Goal: Task Accomplishment & Management: Manage account settings

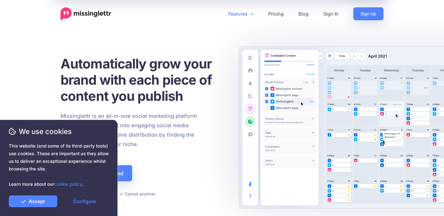
click at [245, 11] on link "Features" at bounding box center [241, 13] width 40 height 13
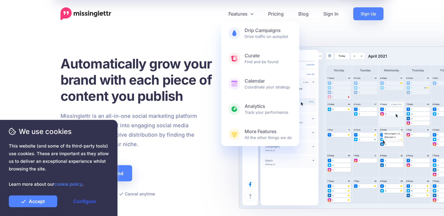
click at [79, 200] on link "Configure" at bounding box center [84, 201] width 48 height 12
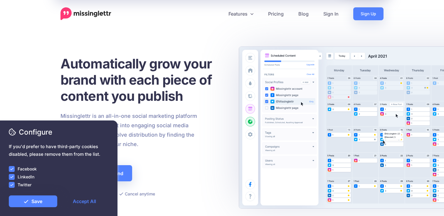
click at [14, 187] on ins at bounding box center [12, 185] width 6 height 6
click at [14, 177] on ins at bounding box center [12, 177] width 6 height 6
click at [14, 166] on ins at bounding box center [12, 169] width 6 height 6
click at [37, 203] on link "Save" at bounding box center [33, 201] width 48 height 12
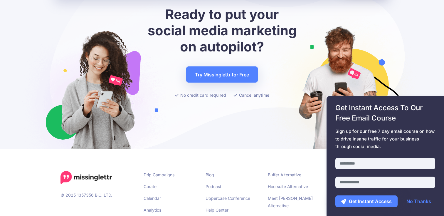
scroll to position [2316, 0]
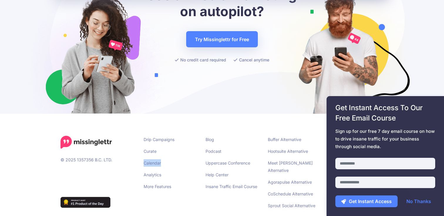
click at [172, 159] on li "Calendar" at bounding box center [170, 162] width 53 height 7
click at [167, 137] on link "Drip Campaigns" at bounding box center [159, 139] width 31 height 5
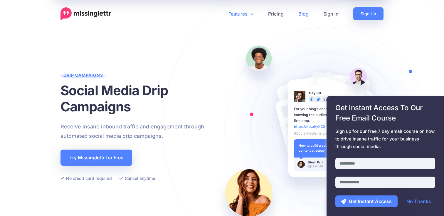
click at [305, 12] on link "Blog" at bounding box center [303, 13] width 25 height 13
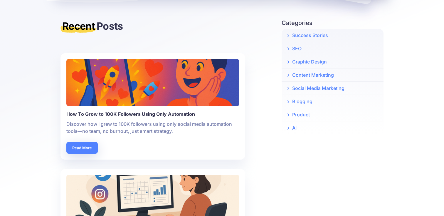
scroll to position [143, 0]
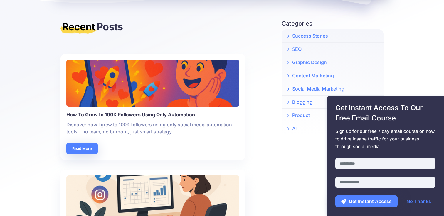
click at [193, 126] on p "Discover how I grew to 100K followers using only social media automation tools—…" at bounding box center [152, 128] width 173 height 14
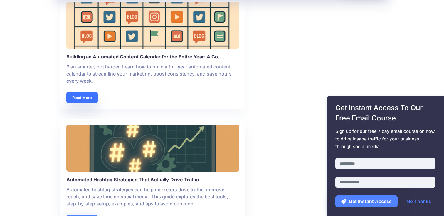
scroll to position [384, 0]
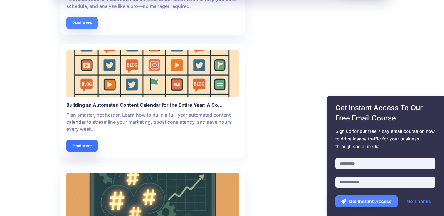
click at [85, 140] on link "Read More" at bounding box center [81, 146] width 31 height 12
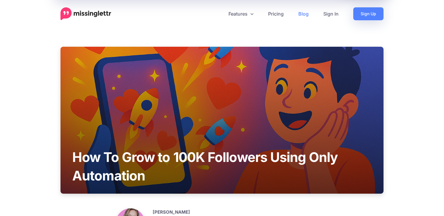
click at [93, 145] on div "How To Grow to 100K Followers Using Only Automation" at bounding box center [222, 120] width 323 height 147
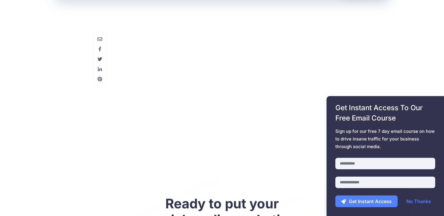
scroll to position [1808, 0]
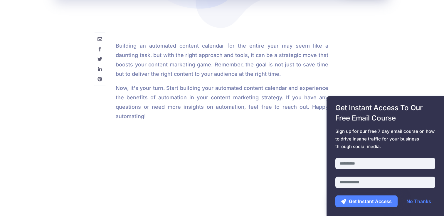
scroll to position [2046, 0]
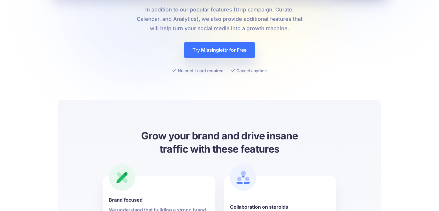
scroll to position [73, 0]
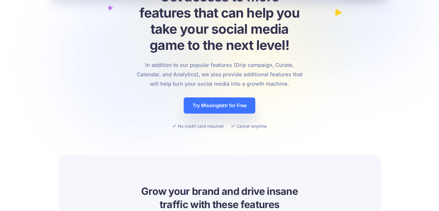
click at [221, 108] on link "Try Missinglettr for Free" at bounding box center [220, 106] width 72 height 16
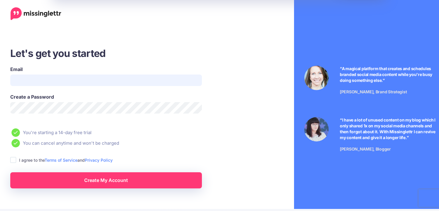
click at [114, 78] on input "Email" at bounding box center [106, 80] width 192 height 11
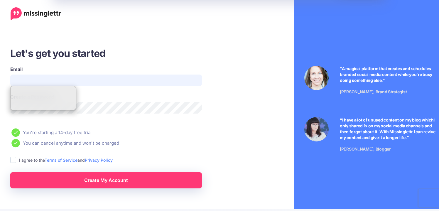
click at [80, 76] on input "Email" at bounding box center [106, 80] width 192 height 11
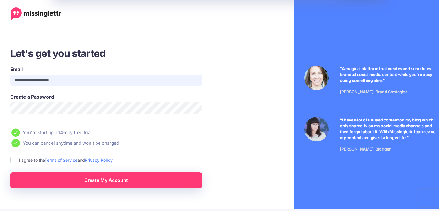
click at [31, 80] on input "**********" at bounding box center [106, 80] width 192 height 11
type input "**********"
click at [15, 162] on ins at bounding box center [13, 160] width 6 height 6
click at [40, 176] on link "Create My Account" at bounding box center [106, 180] width 192 height 16
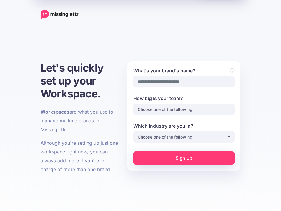
click at [215, 156] on link "Sign Up" at bounding box center [183, 158] width 101 height 13
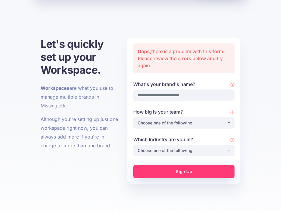
scroll to position [45, 0]
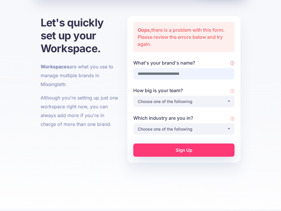
click at [189, 73] on input "What's your brand's name?" at bounding box center [183, 73] width 101 height 11
click at [188, 73] on input "What's your brand's name?" at bounding box center [183, 73] width 101 height 11
type input "********"
click at [193, 103] on div "Choose one of the following" at bounding box center [181, 101] width 89 height 7
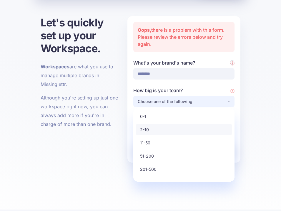
click at [189, 125] on link "2-10" at bounding box center [183, 129] width 96 height 11
select select "*"
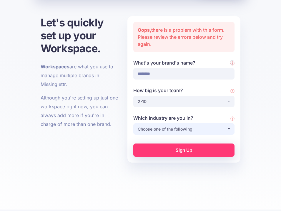
click at [196, 127] on div "Choose one of the following" at bounding box center [181, 129] width 89 height 7
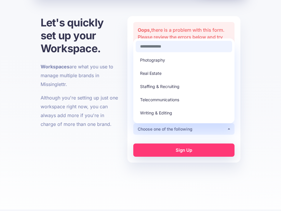
scroll to position [167, 0]
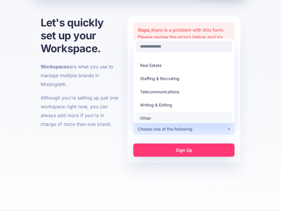
click at [194, 115] on link "Other" at bounding box center [183, 118] width 96 height 11
select select "*****"
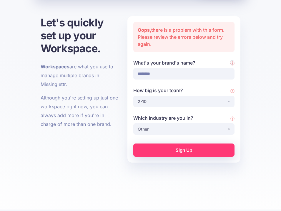
click at [199, 144] on link "Sign Up" at bounding box center [183, 150] width 101 height 13
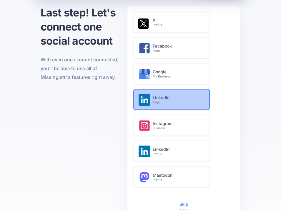
scroll to position [49, 0]
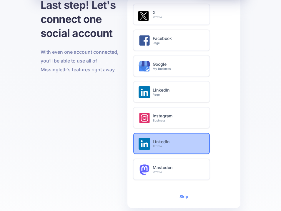
click at [181, 147] on small "Profile" at bounding box center [177, 147] width 51 height 4
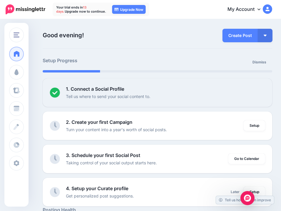
click at [99, 35] on p "Good evening! Here's an overview of your activity and recommendations for this …" at bounding box center [118, 35] width 150 height 14
click at [109, 118] on li "2. Create your first Campaign Turn your content into a year's worth of social p…" at bounding box center [157, 126] width 229 height 28
click at [260, 125] on link "Setup" at bounding box center [253, 125] width 21 height 11
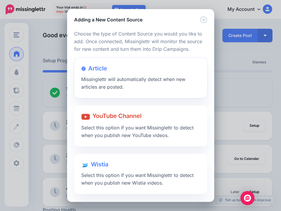
click at [125, 79] on span "Missinglettr will automatically detect when new articles are posted." at bounding box center [133, 83] width 104 height 14
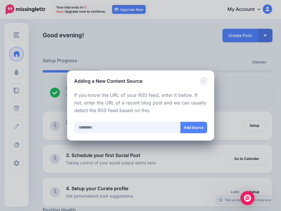
click at [122, 125] on input "text" at bounding box center [127, 127] width 106 height 11
paste input "**********"
click at [193, 127] on button "Add Source" at bounding box center [193, 127] width 27 height 11
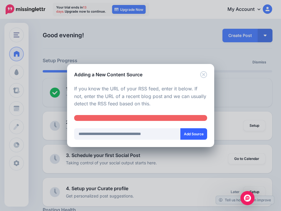
click at [186, 136] on button "Add Source" at bounding box center [193, 133] width 27 height 11
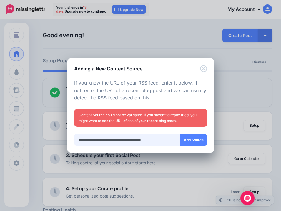
click at [115, 140] on input "**********" at bounding box center [127, 139] width 106 height 11
paste input "**********"
type input "**********"
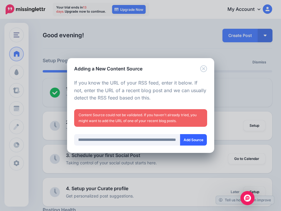
scroll to position [0, 0]
click at [185, 141] on button "Add Source" at bounding box center [193, 139] width 27 height 11
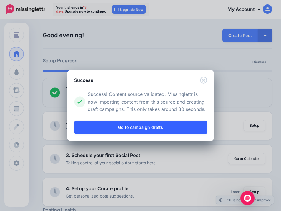
click at [140, 129] on link "Go to campaign drafts" at bounding box center [140, 128] width 133 height 14
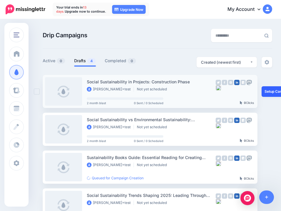
click at [272, 91] on link "Setup Campaign" at bounding box center [281, 91] width 40 height 11
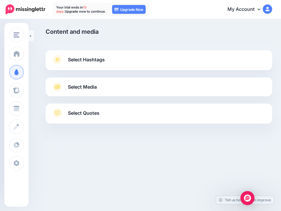
click at [58, 87] on icon at bounding box center [57, 87] width 5 height 4
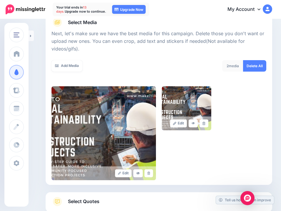
scroll to position [65, 0]
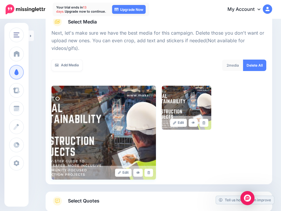
click at [120, 143] on img at bounding box center [103, 133] width 104 height 94
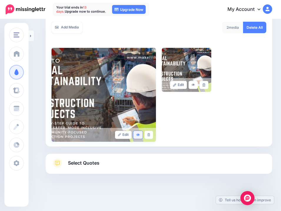
scroll to position [104, 0]
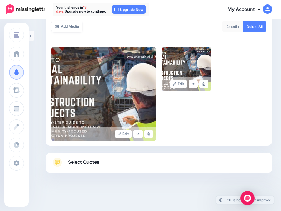
click at [140, 161] on link "Select Quotes" at bounding box center [158, 165] width 214 height 15
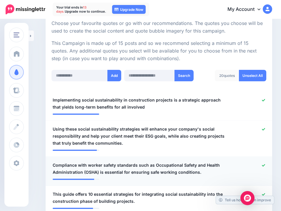
click at [135, 165] on span "Compliance with worker safety standards such as Occupational Safety and Health …" at bounding box center [140, 169] width 175 height 14
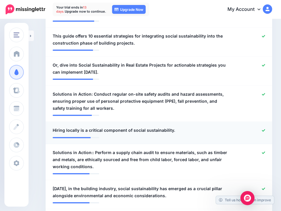
scroll to position [265, 0]
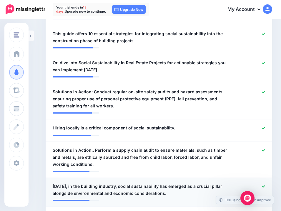
click at [123, 190] on span "Today, in the building industry, social sustainability has emerged as a crucial…" at bounding box center [140, 190] width 175 height 14
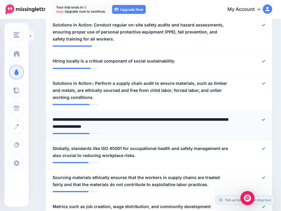
scroll to position [368, 0]
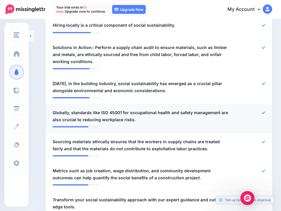
click at [131, 118] on span "Globally, standards like ISO 45001 for occupational health and safety managemen…" at bounding box center [140, 116] width 175 height 14
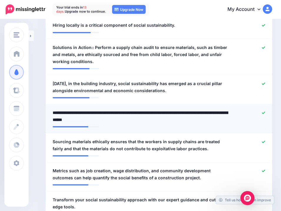
click at [53, 121] on textarea "**********" at bounding box center [140, 116] width 175 height 14
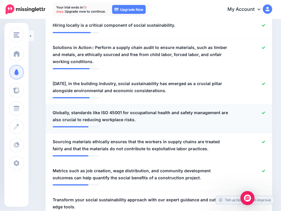
click at [263, 112] on icon at bounding box center [262, 112] width 3 height 3
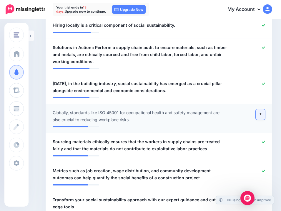
click at [260, 117] on link at bounding box center [259, 114] width 9 height 11
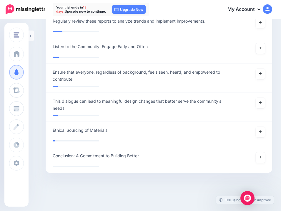
scroll to position [1968, 0]
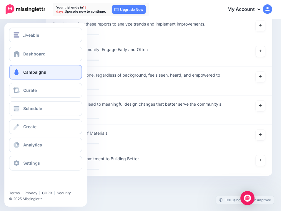
click at [41, 70] on span "Campaigns" at bounding box center [34, 72] width 23 height 5
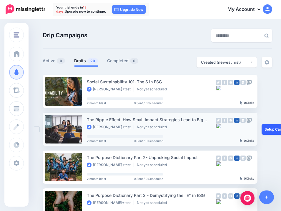
click at [270, 131] on link "Setup Campaign" at bounding box center [281, 129] width 40 height 11
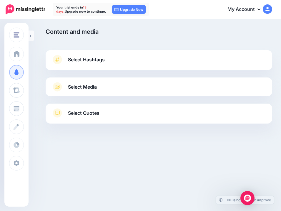
click at [98, 115] on span "Select Quotes" at bounding box center [83, 113] width 31 height 8
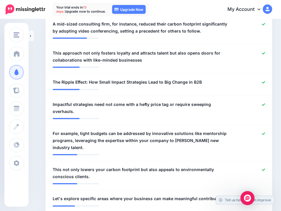
scroll to position [216, 0]
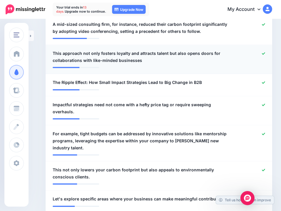
click at [132, 54] on span "This approach not only fosters loyalty and attracts talent but also opens doors…" at bounding box center [140, 57] width 175 height 14
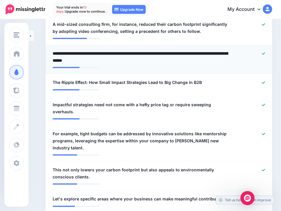
click at [102, 54] on textarea "**********" at bounding box center [140, 57] width 175 height 14
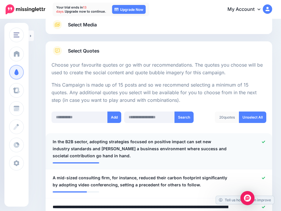
scroll to position [0, 0]
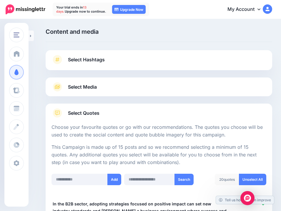
click at [76, 110] on span "Select Quotes" at bounding box center [83, 113] width 31 height 8
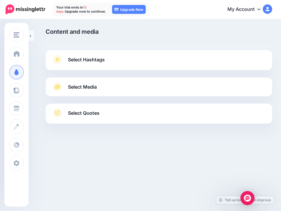
click at [108, 87] on link "Select Media" at bounding box center [158, 86] width 214 height 9
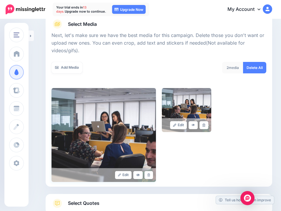
scroll to position [71, 0]
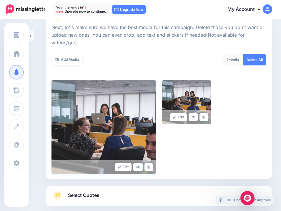
click at [113, 136] on img at bounding box center [103, 127] width 104 height 94
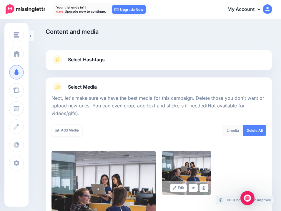
click at [110, 58] on link "Select Hashtags" at bounding box center [158, 62] width 214 height 15
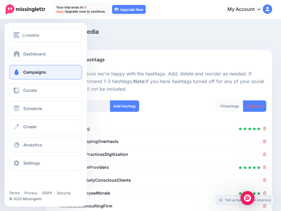
click at [11, 74] on div "Dashboard Campaigns Curate Schedule Create Analytics Settings Facebook Communit…" at bounding box center [45, 109] width 82 height 124
click at [23, 71] on link "Campaigns" at bounding box center [45, 72] width 73 height 15
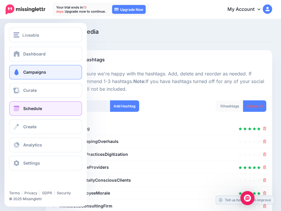
click at [26, 106] on span "Schedule" at bounding box center [32, 108] width 19 height 5
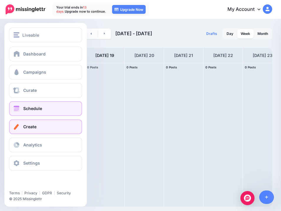
click at [23, 123] on link "Create" at bounding box center [45, 127] width 73 height 15
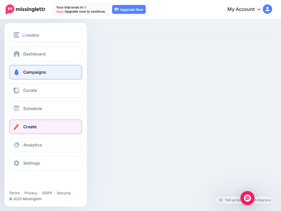
click at [31, 74] on span "Campaigns" at bounding box center [34, 72] width 23 height 5
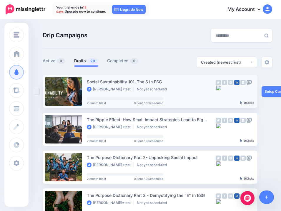
click at [192, 97] on div "Social Sustainability 101: The S in ESG [PERSON_NAME]+test Not yet scheduled 2 …" at bounding box center [151, 91] width 129 height 26
click at [269, 87] on link "Setup Campaign" at bounding box center [281, 91] width 40 height 11
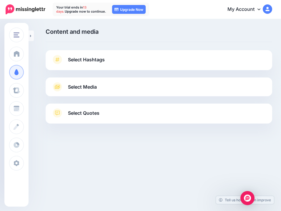
click at [60, 115] on icon at bounding box center [57, 112] width 9 height 9
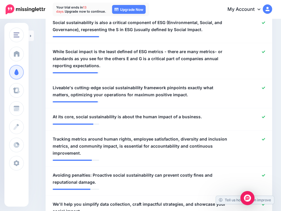
scroll to position [293, 0]
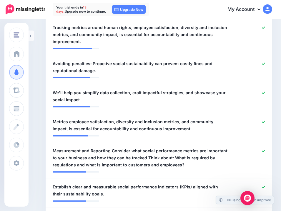
click at [246, 12] on link "My Account" at bounding box center [246, 9] width 51 height 14
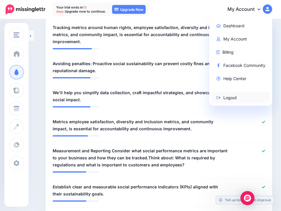
click at [236, 97] on link "Logout" at bounding box center [240, 97] width 58 height 11
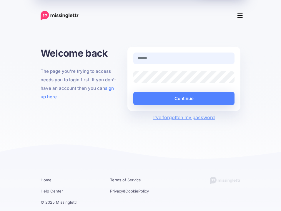
type input "**********"
click at [133, 92] on button "Continue" at bounding box center [183, 98] width 101 height 13
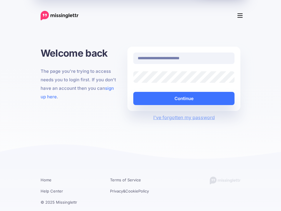
click at [150, 102] on button "Continue" at bounding box center [183, 98] width 101 height 13
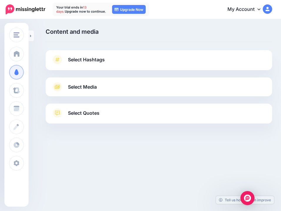
click at [265, 9] on img at bounding box center [266, 8] width 9 height 9
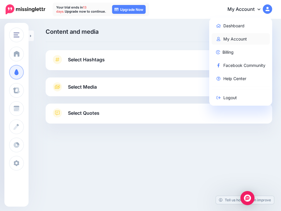
click at [233, 40] on link "My Account" at bounding box center [240, 38] width 58 height 11
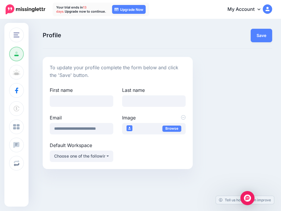
click at [247, 13] on link "My Account" at bounding box center [246, 9] width 51 height 14
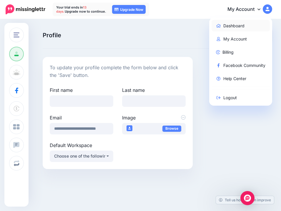
click at [244, 27] on link "Dashboard" at bounding box center [240, 25] width 58 height 11
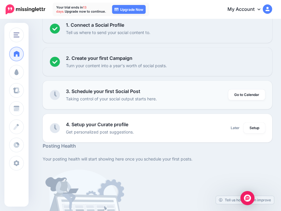
scroll to position [64, 0]
click at [237, 94] on link "Go to Calendar" at bounding box center [246, 94] width 37 height 11
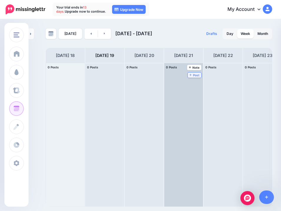
click at [193, 74] on span "Post" at bounding box center [194, 75] width 10 height 3
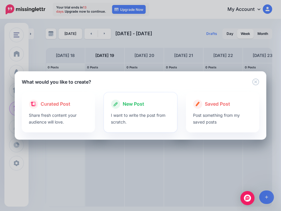
click at [143, 114] on p "I want to write the post from scratch." at bounding box center [140, 119] width 59 height 14
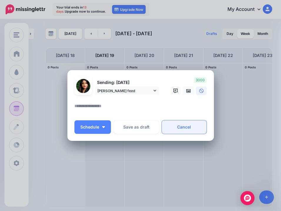
click at [187, 130] on link "Cancel" at bounding box center [184, 127] width 45 height 14
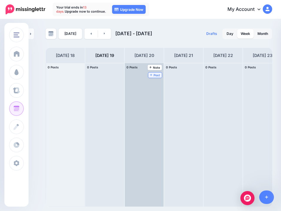
click at [156, 74] on span "Post" at bounding box center [155, 75] width 10 height 3
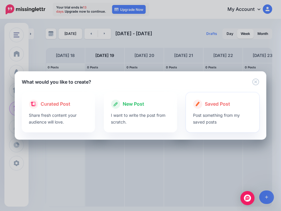
click at [212, 115] on p "Post something from my saved posts" at bounding box center [222, 119] width 59 height 14
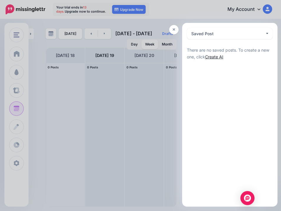
click at [218, 57] on link "Create AI" at bounding box center [214, 56] width 18 height 5
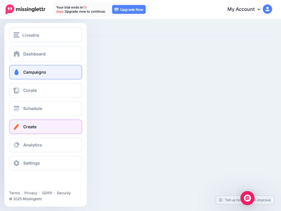
click at [31, 73] on span "Campaigns" at bounding box center [34, 72] width 23 height 5
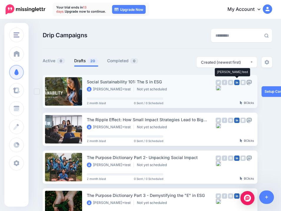
click at [236, 82] on img at bounding box center [236, 82] width 5 height 5
click at [194, 102] on div "Social Sustainability 101: The S in ESG gayathri+test Not yet scheduled 2 month…" at bounding box center [151, 91] width 129 height 26
click at [66, 100] on link at bounding box center [63, 91] width 37 height 28
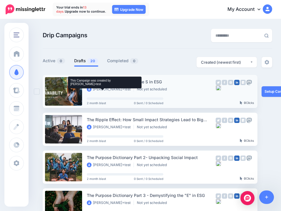
click at [93, 88] on li "gayathri+test" at bounding box center [110, 89] width 47 height 5
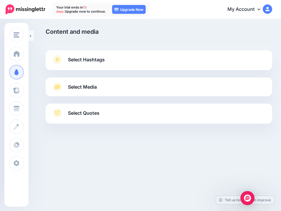
click at [149, 120] on link "Select Quotes" at bounding box center [158, 115] width 214 height 15
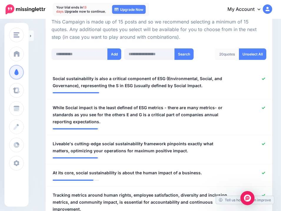
scroll to position [86, 0]
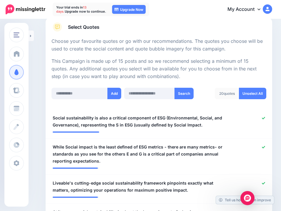
click at [233, 94] on div "20 quotes" at bounding box center [226, 93] width 24 height 11
click at [226, 94] on div "20 quotes" at bounding box center [226, 93] width 24 height 11
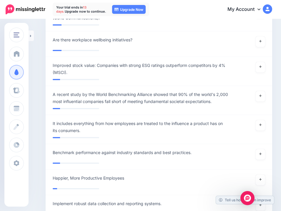
scroll to position [1333, 0]
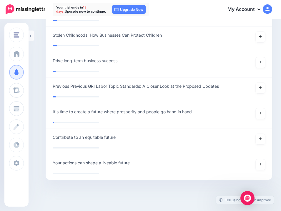
click at [265, 8] on img at bounding box center [266, 8] width 9 height 9
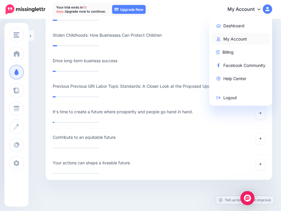
click at [230, 39] on link "My Account" at bounding box center [240, 38] width 58 height 11
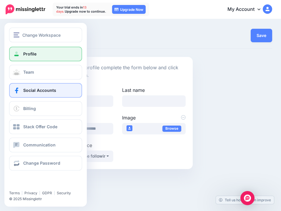
click at [20, 88] on link "Social Accounts" at bounding box center [45, 90] width 73 height 15
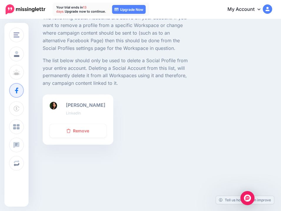
scroll to position [39, 0]
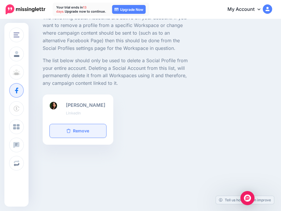
click at [85, 135] on link "Remove" at bounding box center [78, 131] width 56 height 14
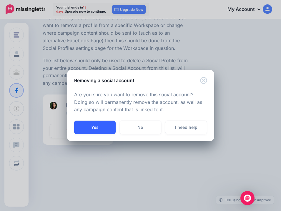
click at [102, 125] on button "Yes" at bounding box center [94, 128] width 41 height 14
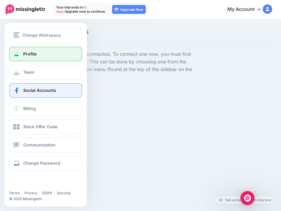
click at [48, 56] on link "Profile" at bounding box center [45, 54] width 73 height 15
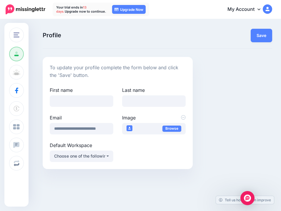
click at [250, 10] on link "My Account" at bounding box center [246, 9] width 51 height 14
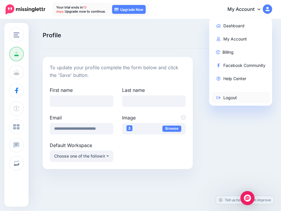
click at [224, 97] on link "Logout" at bounding box center [240, 97] width 58 height 11
